Goal: Entertainment & Leisure: Consume media (video, audio)

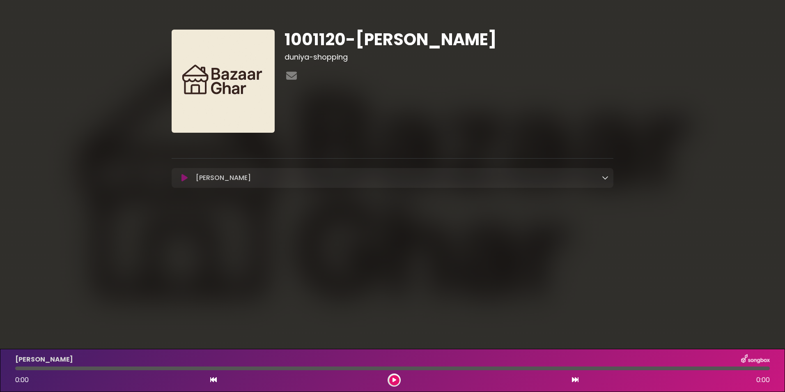
click at [394, 380] on icon at bounding box center [394, 379] width 4 height 5
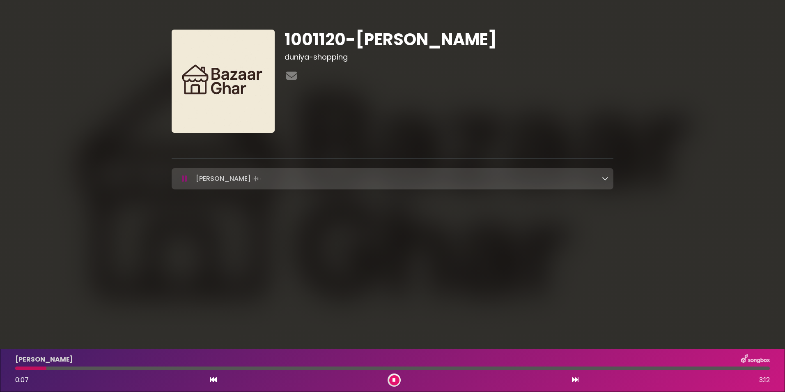
click at [396, 382] on button at bounding box center [394, 380] width 10 height 10
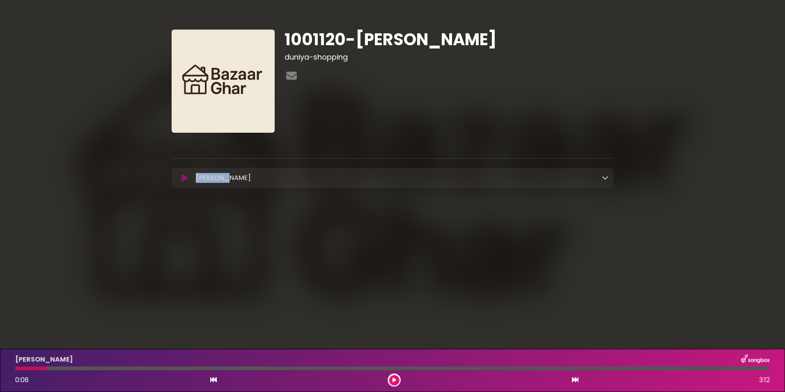
drag, startPoint x: 228, startPoint y: 177, endPoint x: 194, endPoint y: 177, distance: 34.5
click at [194, 177] on div "Rupinder Loading Track..." at bounding box center [400, 178] width 416 height 10
copy p "Rupinder"
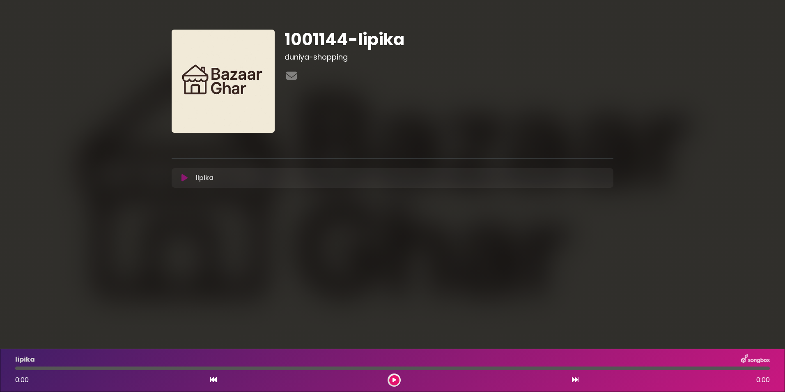
click at [398, 380] on button at bounding box center [394, 380] width 10 height 10
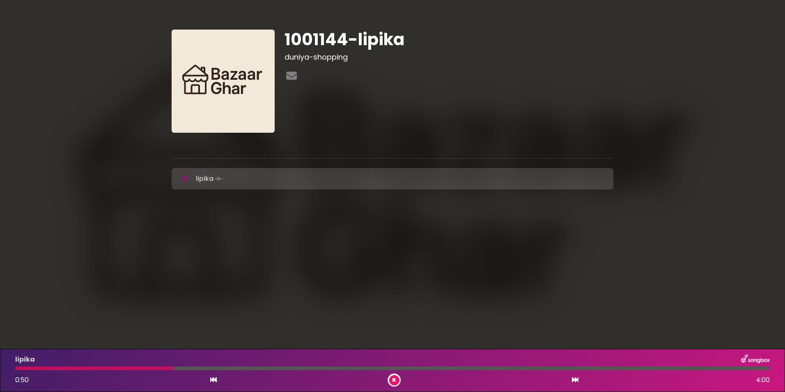
click at [396, 378] on button at bounding box center [394, 380] width 10 height 10
